Goal: Task Accomplishment & Management: Manage account settings

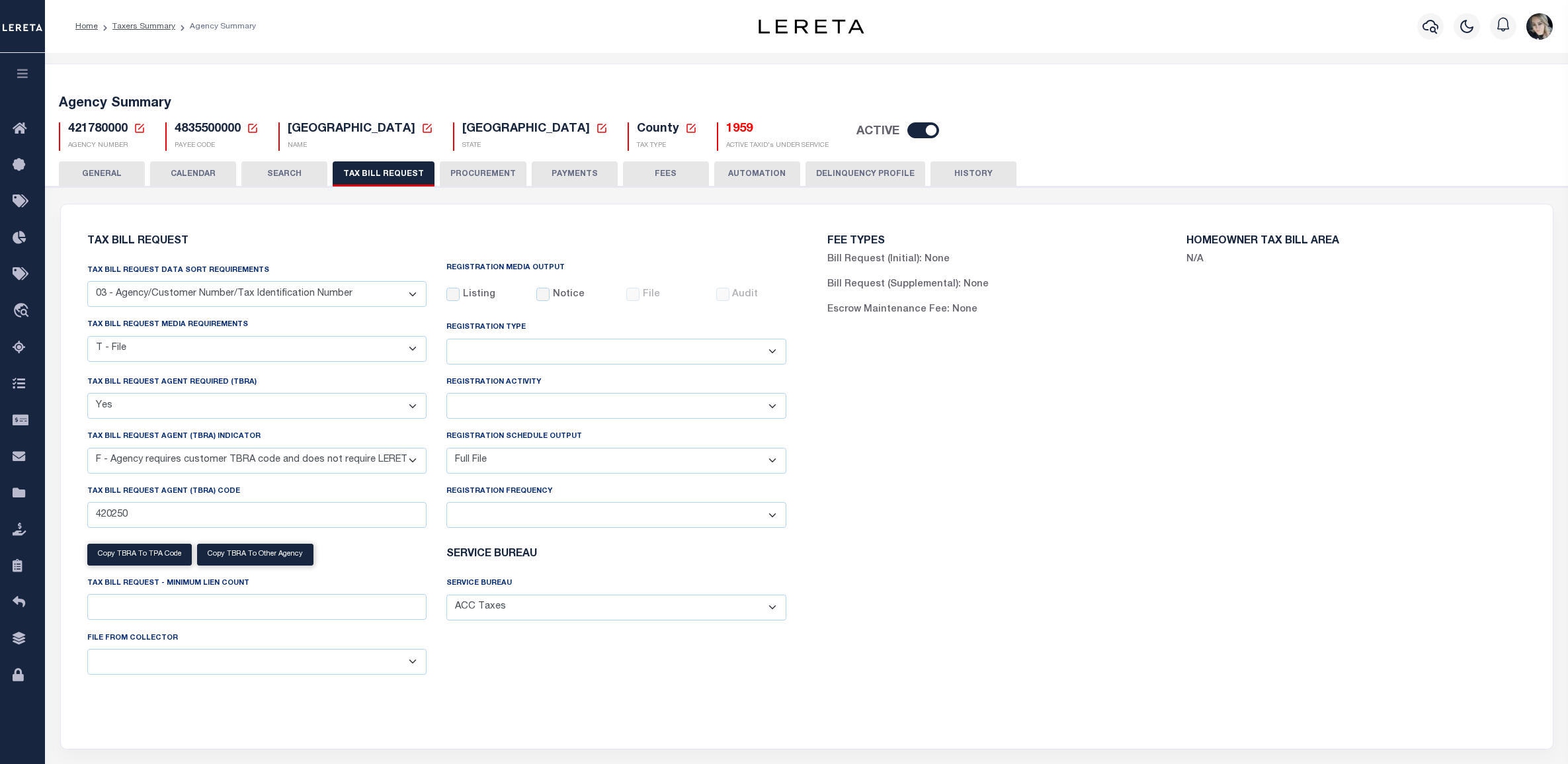
select select "27"
select select "22"
select select "true"
select select "14"
select select "1"
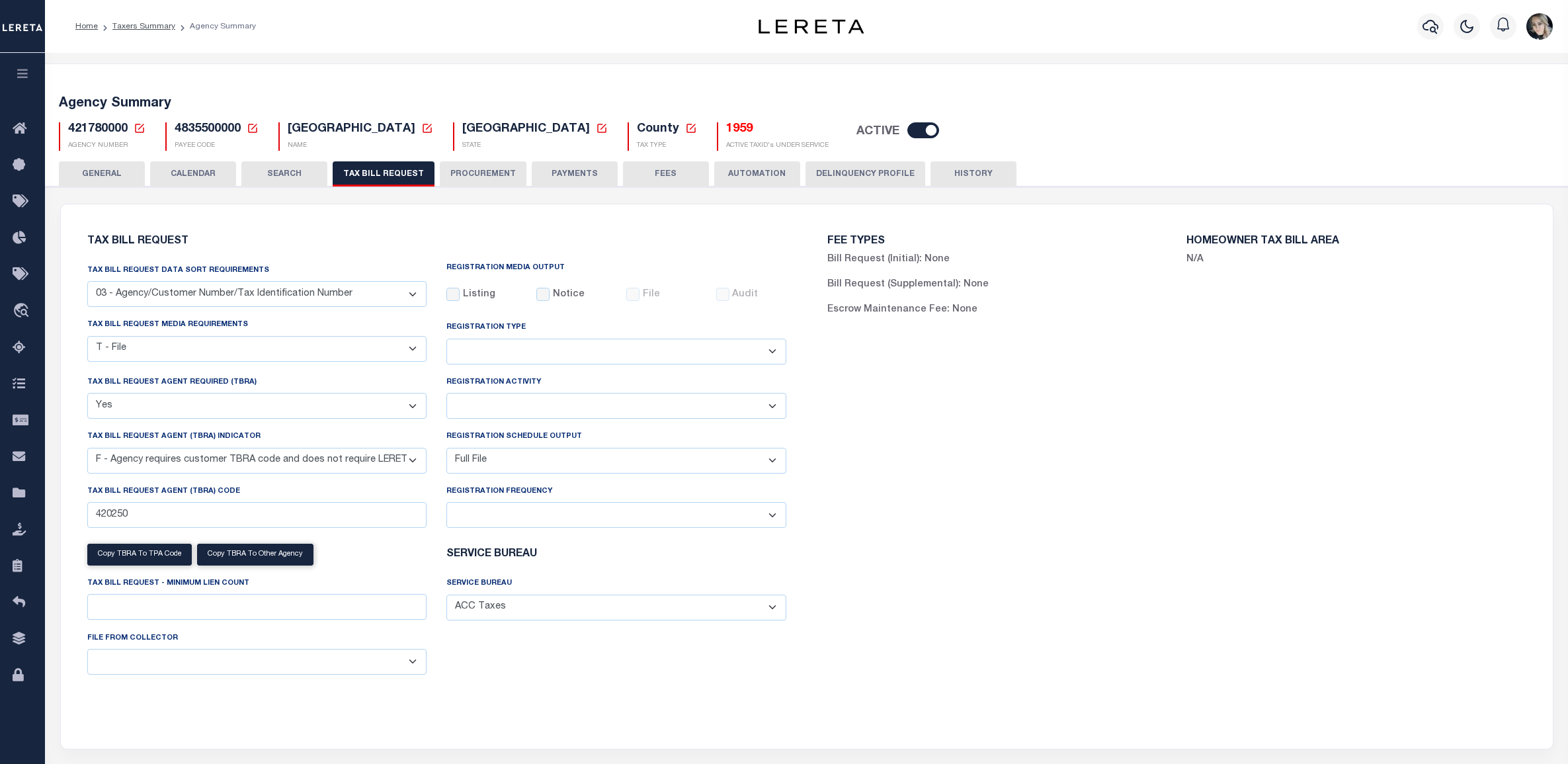
select select
select select "4845343000"
select select "100"
click at [137, 127] on icon at bounding box center [139, 129] width 12 height 12
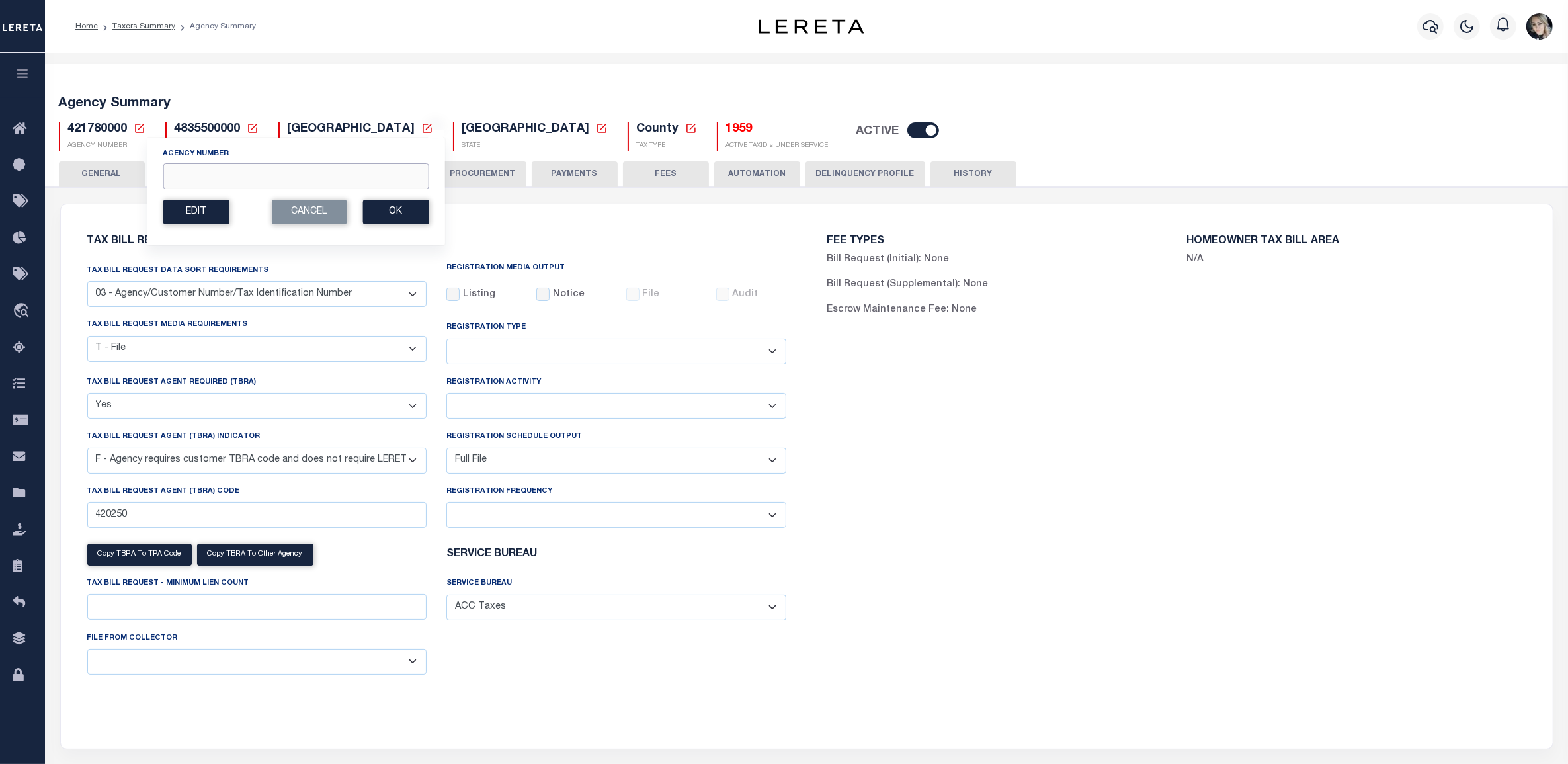
click at [179, 171] on input "Agency Number" at bounding box center [296, 176] width 266 height 25
paste input "410460101"
type input "410460101"
click at [330, 212] on button "Cancel" at bounding box center [309, 212] width 75 height 25
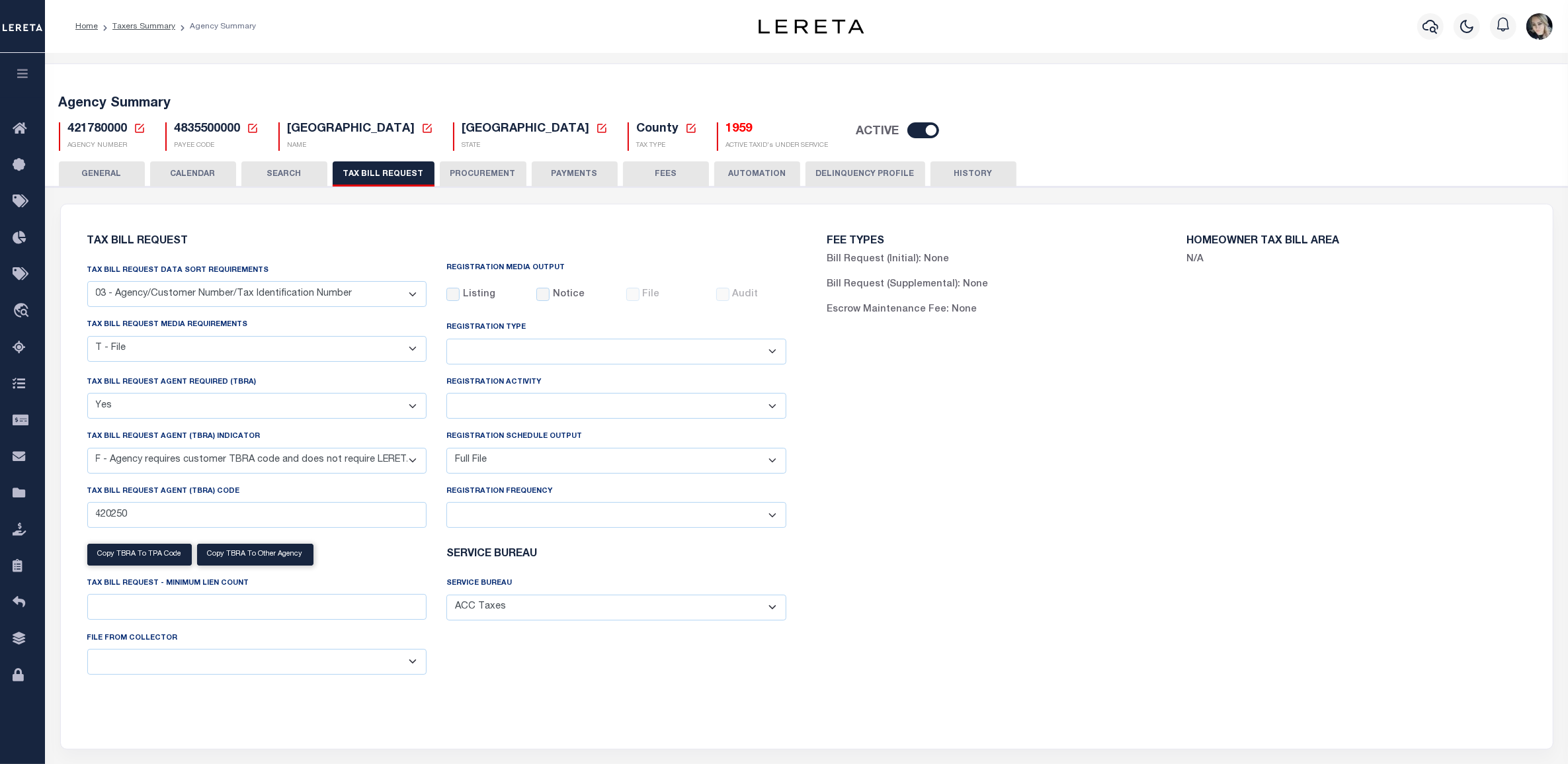
drag, startPoint x: 330, startPoint y: 212, endPoint x: 246, endPoint y: 186, distance: 87.9
click at [331, 212] on div "Tax Bill Request Tax Bill Request Data Sort Requirements 01 - Agency/Tax Identi…" at bounding box center [807, 476] width 1492 height 544
click at [143, 125] on icon at bounding box center [139, 129] width 12 height 12
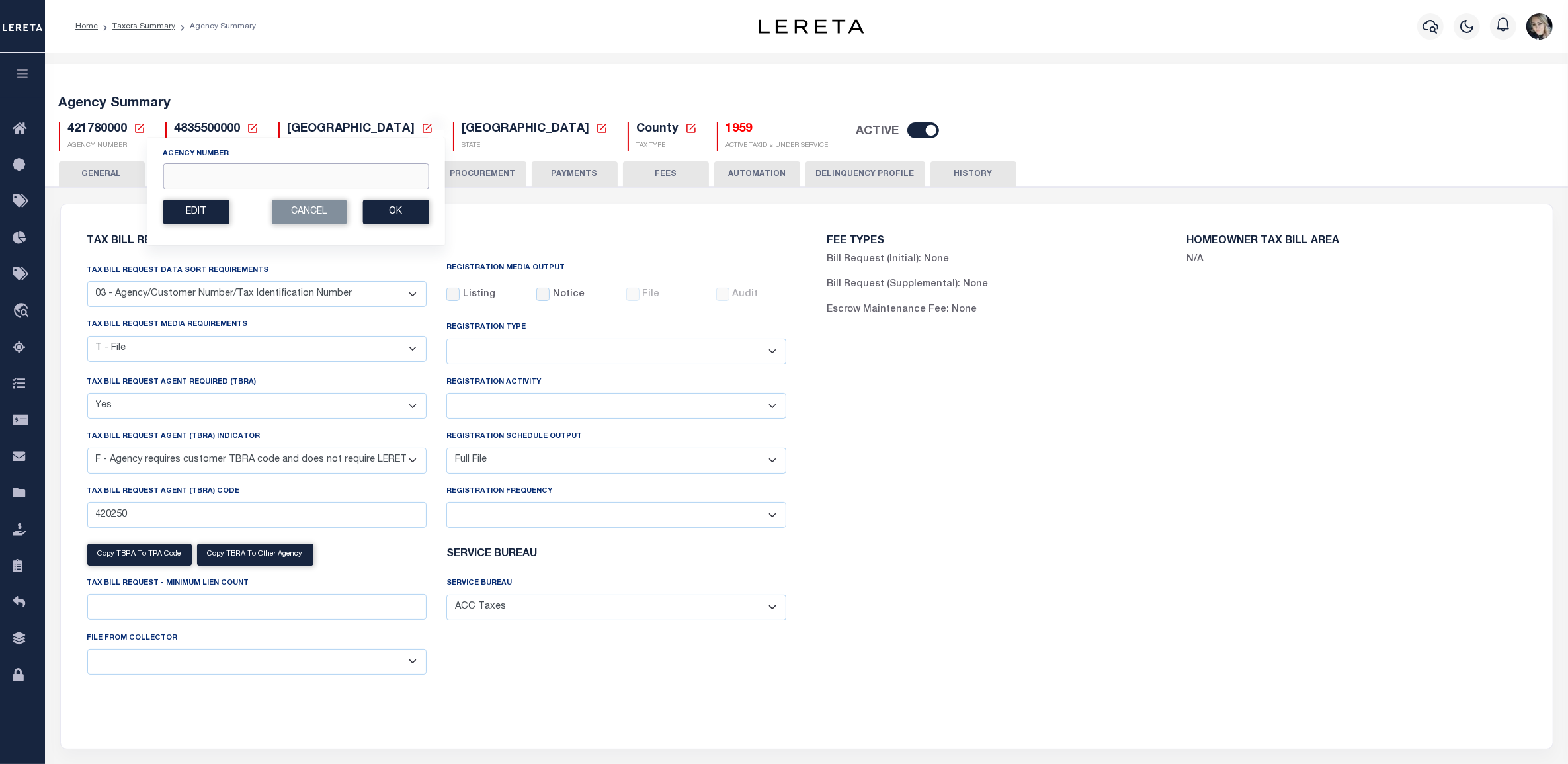
click at [281, 177] on input "Agency Number" at bounding box center [296, 176] width 266 height 25
paste input "410460101"
type input "410460101"
click at [404, 212] on button "Ok" at bounding box center [396, 212] width 66 height 25
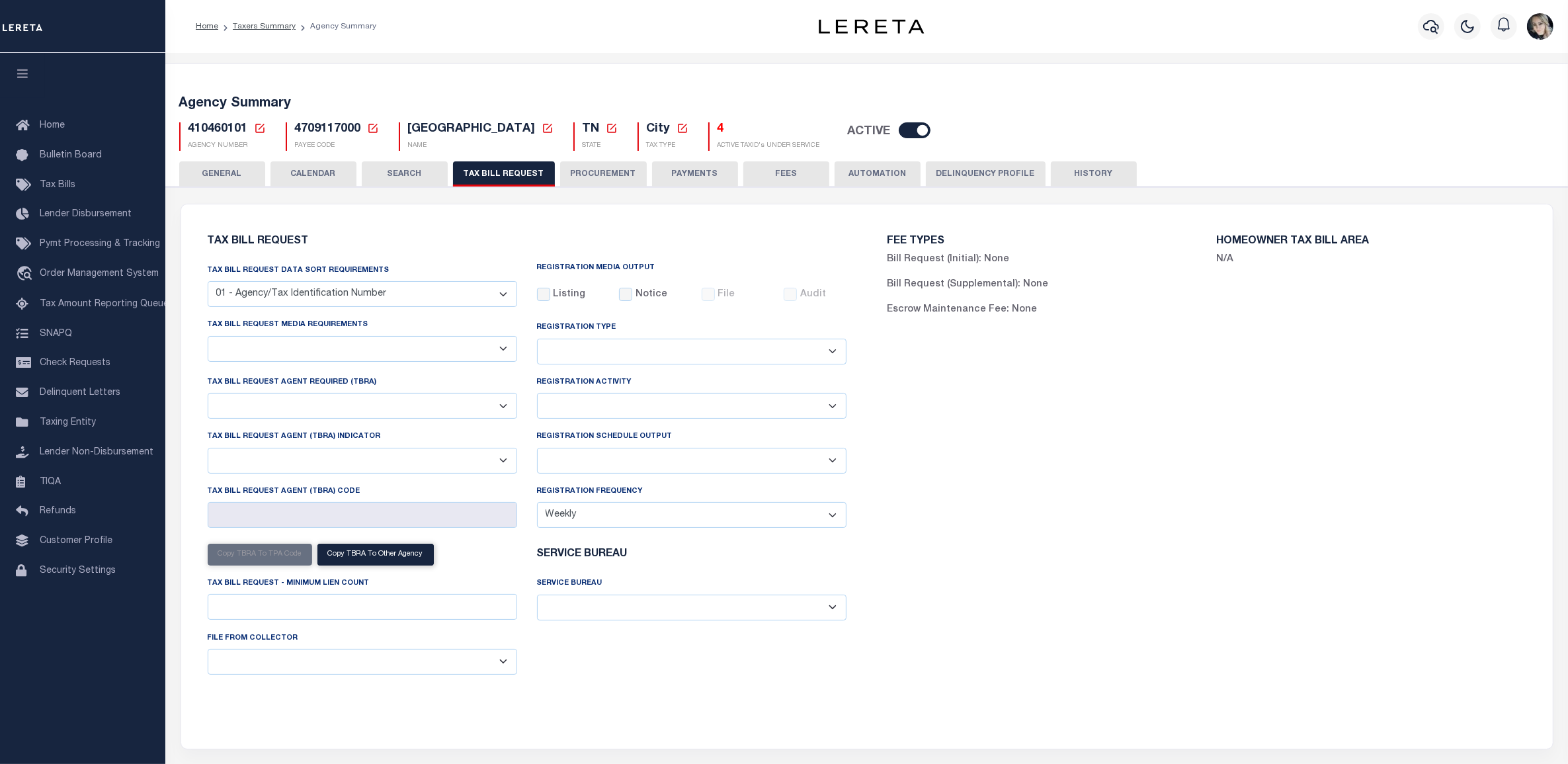
select select "29"
checkbox input "false"
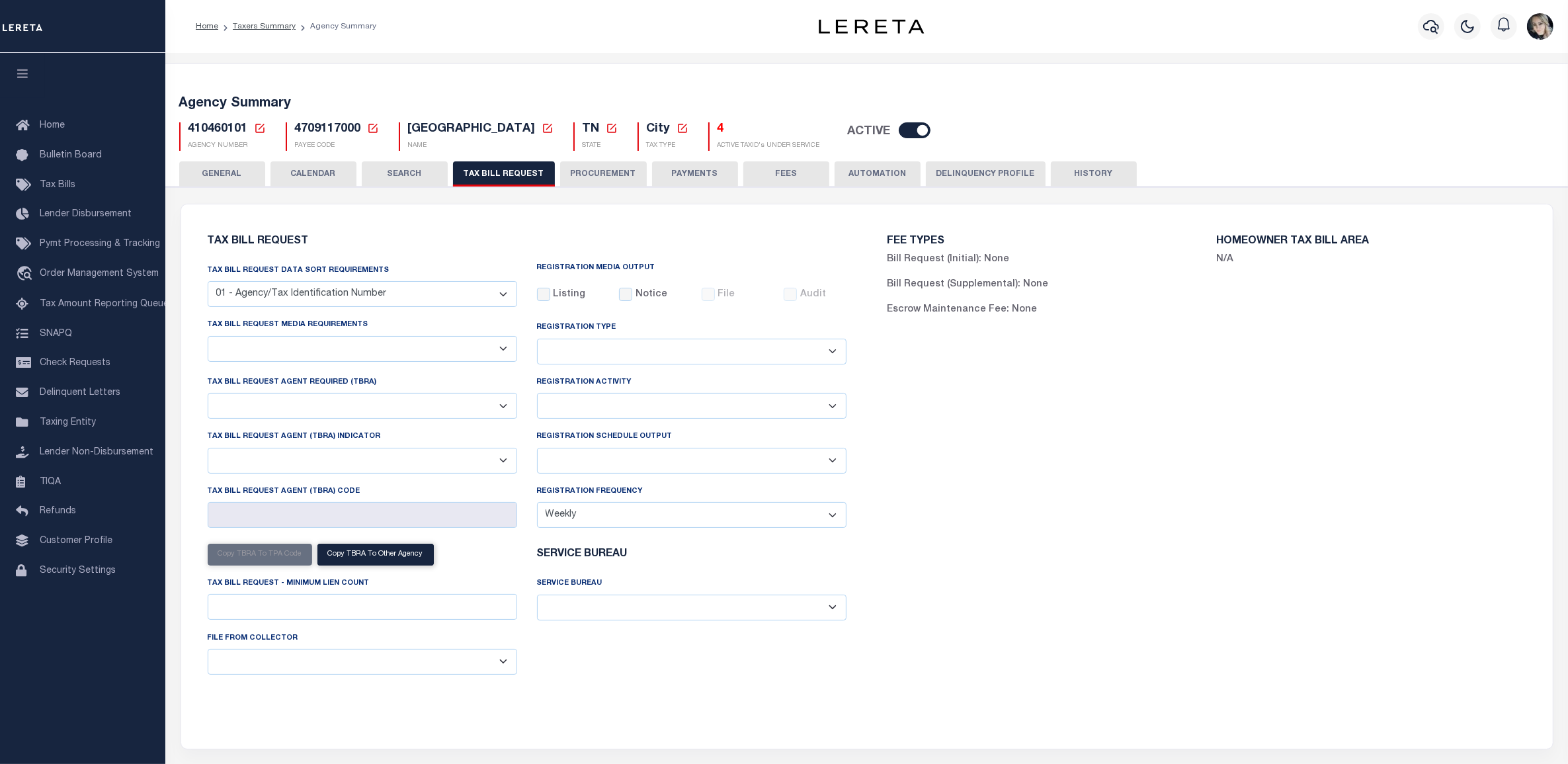
select select "22"
select select "false"
select select
